Goal: Find specific fact: Find contact information

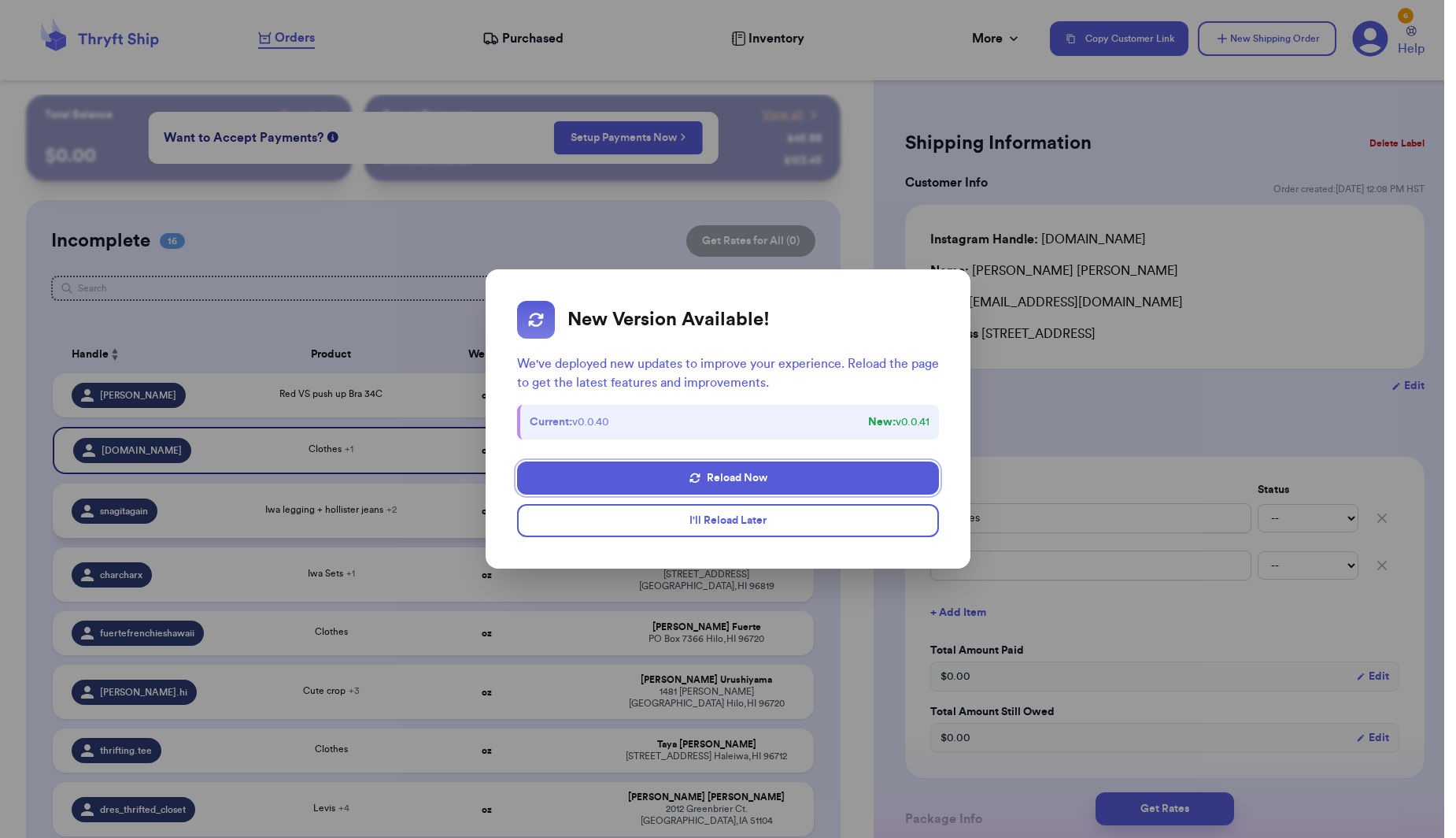
click at [763, 512] on button "I'll Reload Later" at bounding box center [728, 520] width 423 height 33
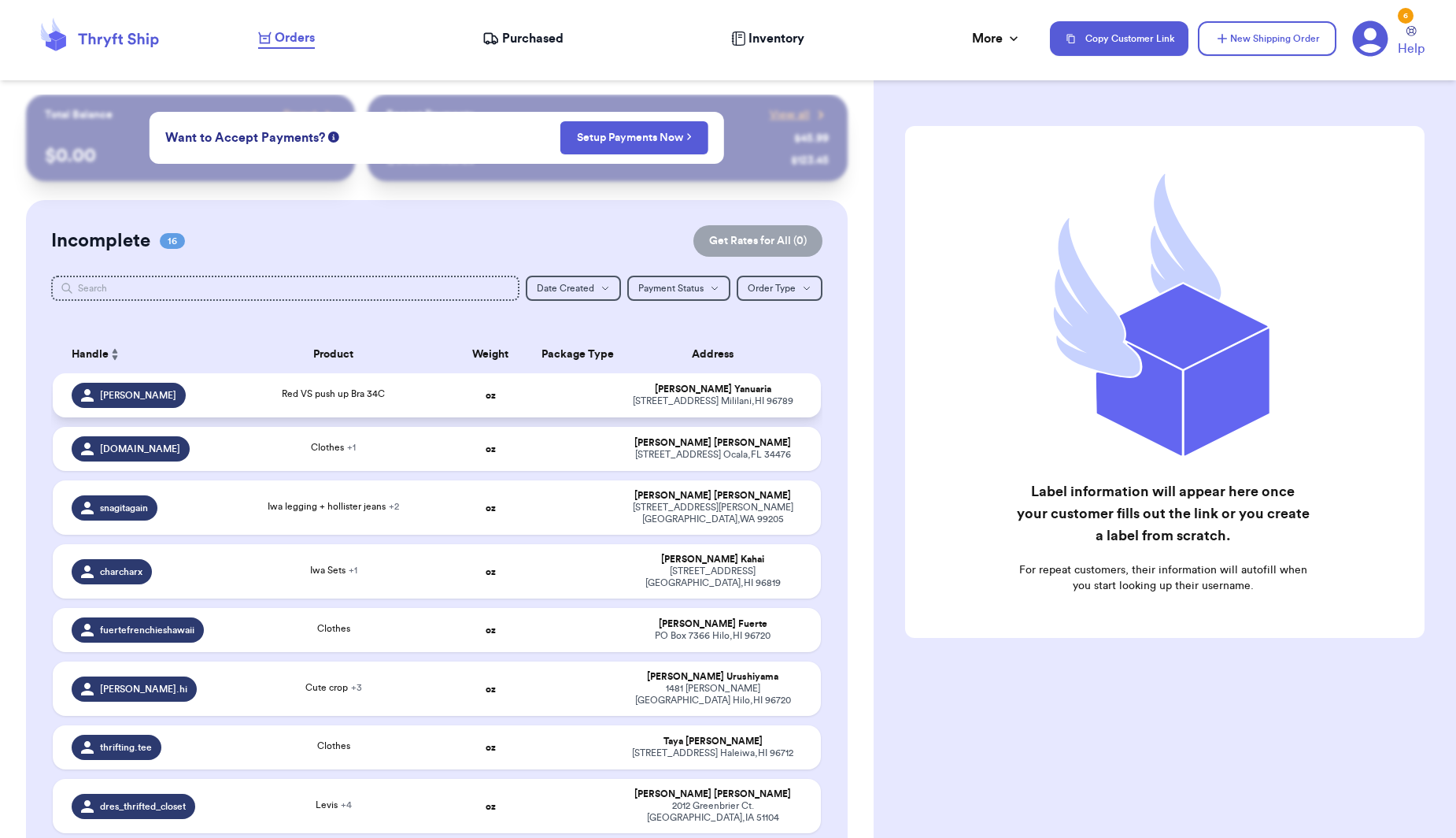
click at [669, 407] on div "[STREET_ADDRESS]" at bounding box center [712, 401] width 178 height 11
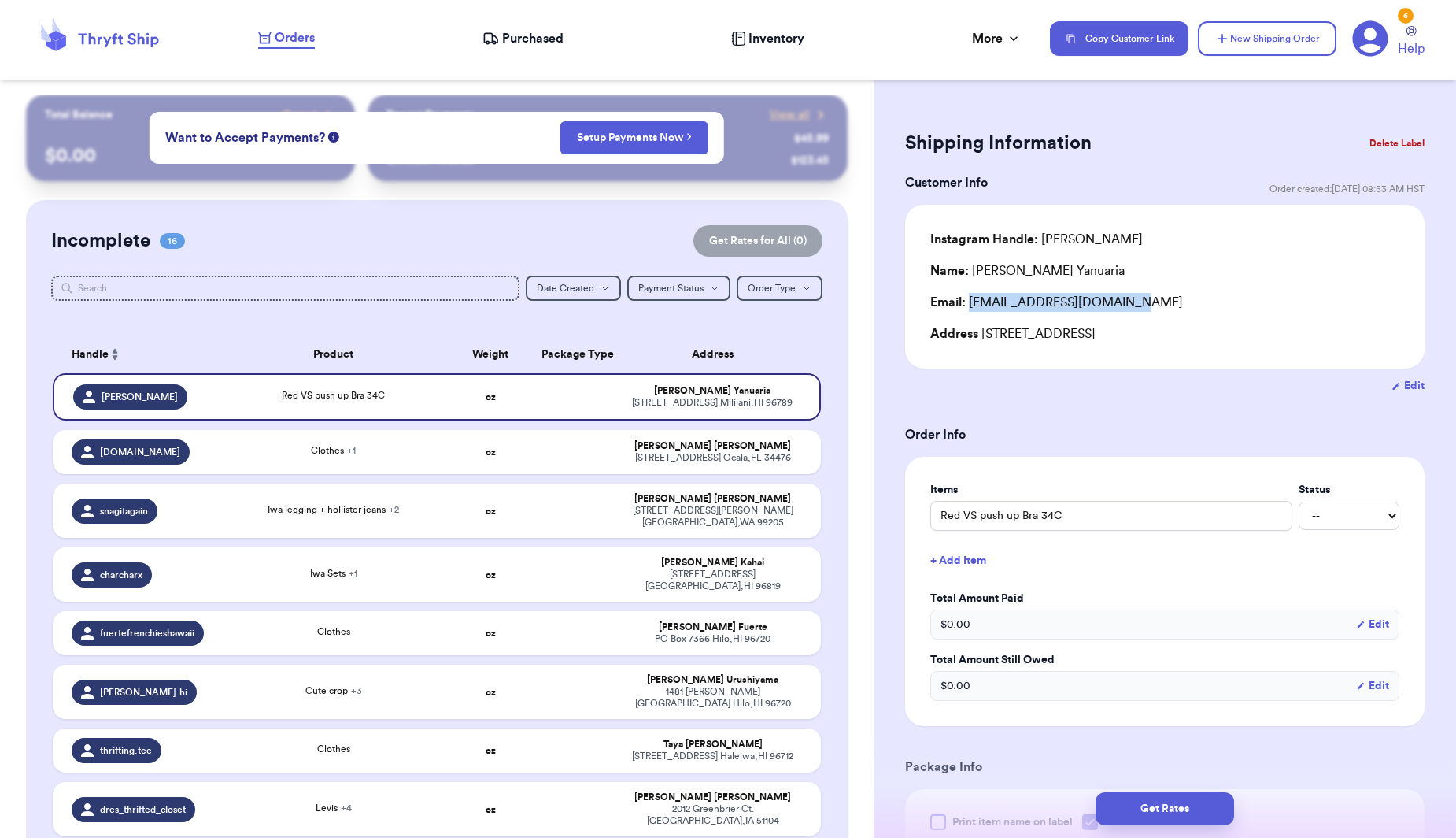
drag, startPoint x: 1130, startPoint y: 303, endPoint x: 968, endPoint y: 309, distance: 162.1
click at [968, 309] on div "Email: [EMAIL_ADDRESS][DOMAIN_NAME]" at bounding box center [1164, 302] width 469 height 19
copy div "[EMAIL_ADDRESS][DOMAIN_NAME]"
drag, startPoint x: 1063, startPoint y: 275, endPoint x: 970, endPoint y: 278, distance: 93.0
click at [970, 278] on div "Name: [PERSON_NAME]" at bounding box center [1164, 270] width 469 height 19
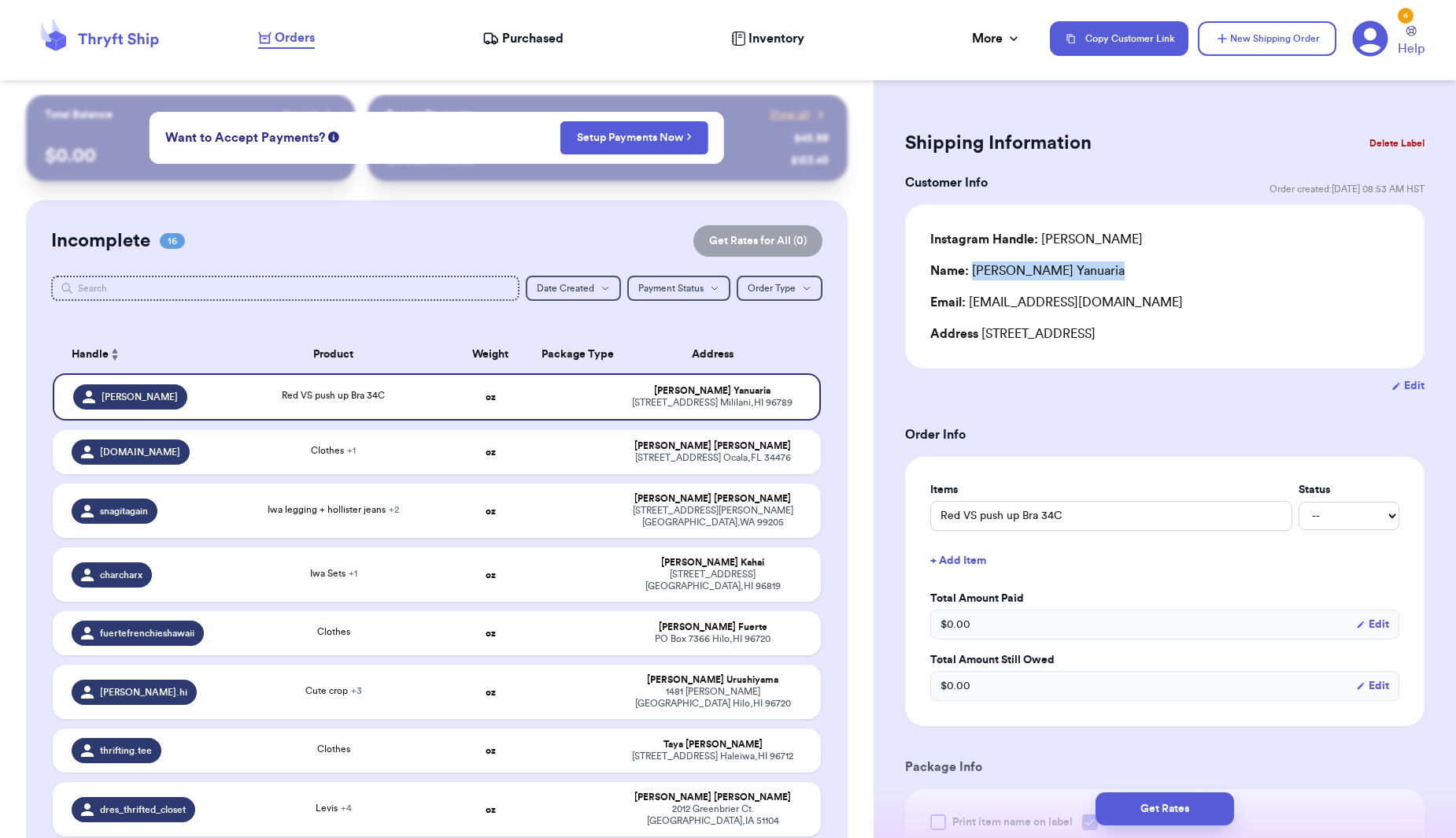
copy div "[PERSON_NAME]"
drag, startPoint x: 1081, startPoint y: 338, endPoint x: 977, endPoint y: 340, distance: 104.0
click at [977, 340] on div "Address [STREET_ADDRESS]" at bounding box center [1164, 333] width 469 height 19
copy div "[STREET_ADDRESS]"
